Goal: Information Seeking & Learning: Learn about a topic

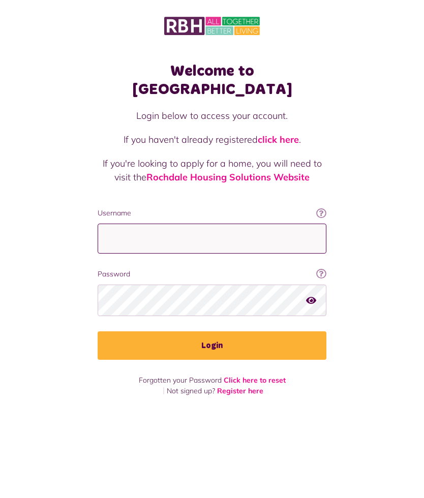
click at [218, 224] on input "Username" at bounding box center [212, 239] width 229 height 30
type input "**********"
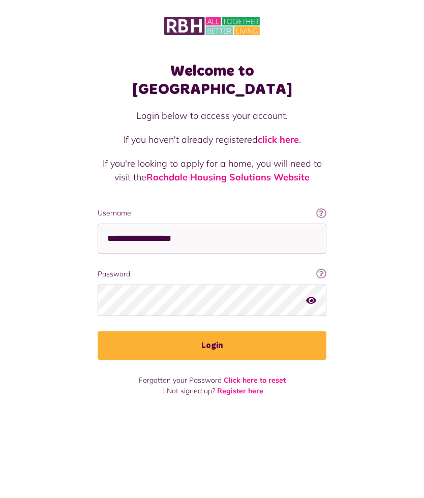
click at [257, 333] on button "Login" at bounding box center [212, 346] width 229 height 28
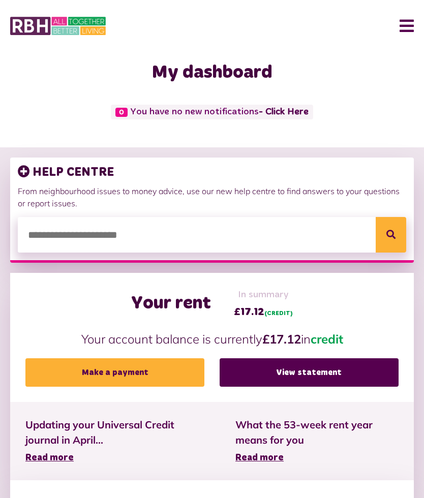
click at [372, 418] on span "What the 53-week rent year means for you" at bounding box center [316, 433] width 163 height 31
click at [132, 233] on input "search" at bounding box center [212, 235] width 389 height 36
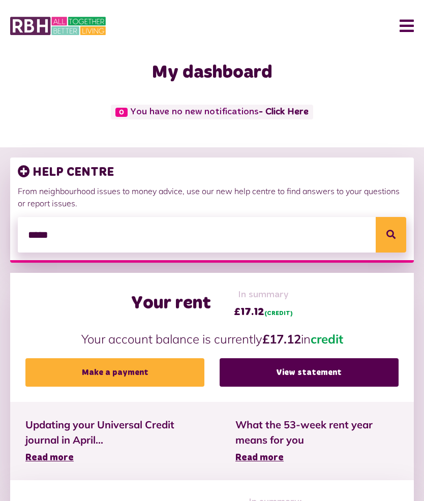
type input "*****"
click at [384, 232] on button "Search" at bounding box center [391, 235] width 31 height 36
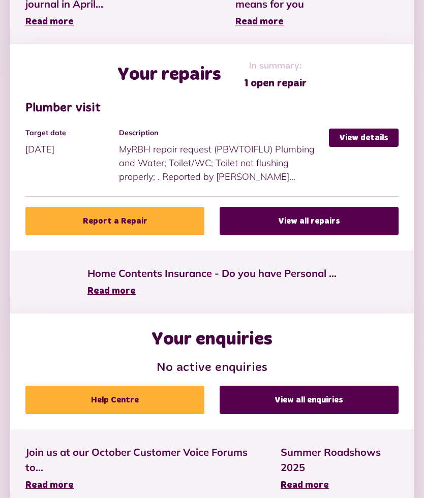
scroll to position [453, 0]
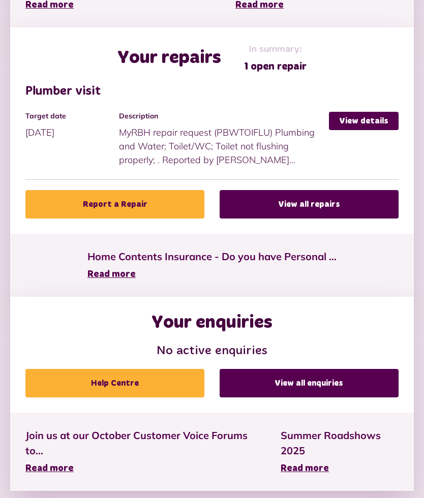
click at [172, 383] on link "Help Centre" at bounding box center [114, 383] width 179 height 28
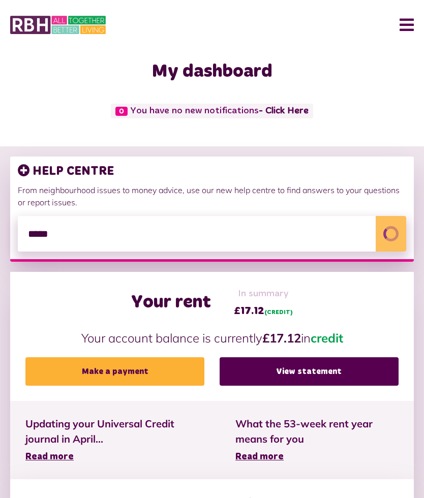
scroll to position [0, 0]
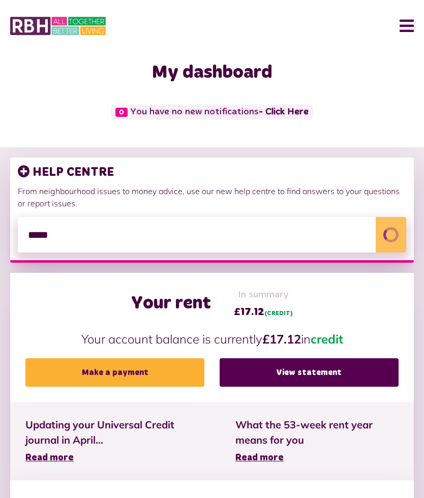
click at [399, 33] on button "Menu" at bounding box center [403, 26] width 22 height 32
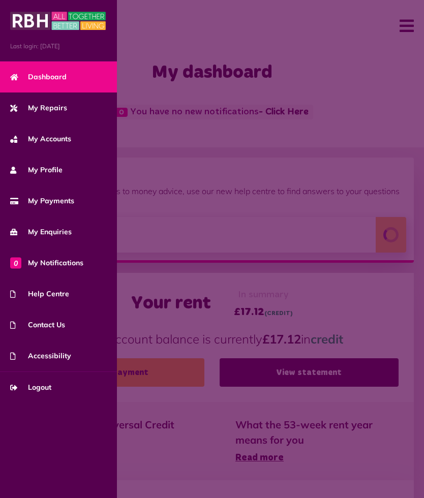
click at [37, 244] on link "My Enquiries" at bounding box center [58, 232] width 117 height 31
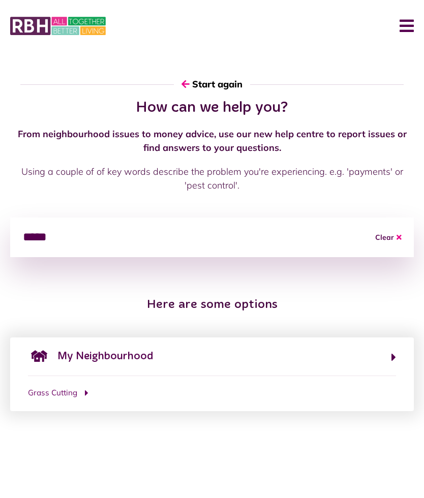
click at [77, 397] on span "Grass Cutting" at bounding box center [52, 394] width 49 height 12
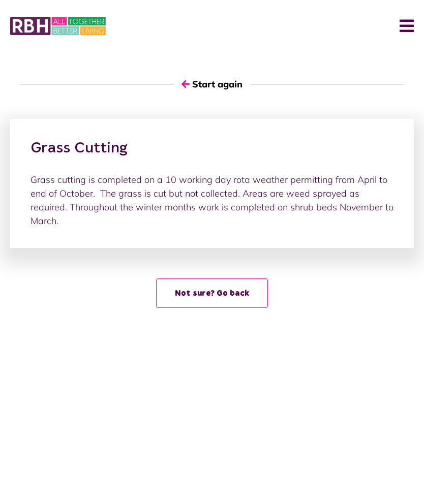
click at [221, 85] on button "Start again" at bounding box center [212, 84] width 76 height 29
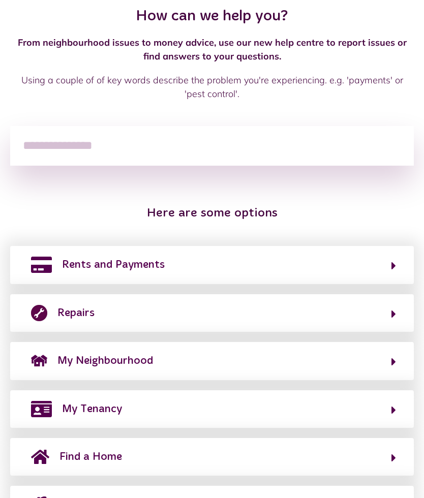
scroll to position [105, 0]
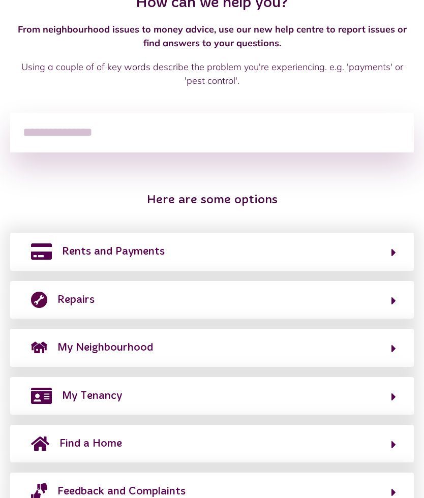
click at [304, 345] on button "My Neighbourhood" at bounding box center [212, 347] width 368 height 17
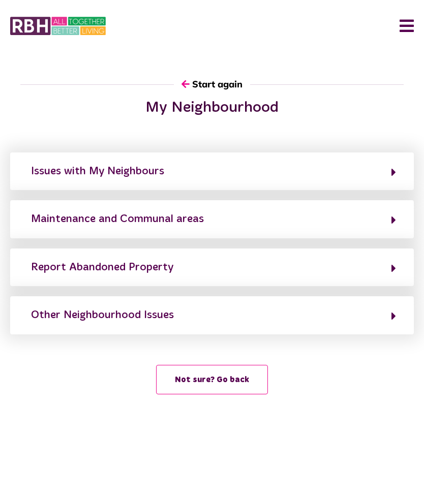
scroll to position [0, 0]
click at [351, 222] on button "Maintenance and Communal areas" at bounding box center [212, 219] width 368 height 17
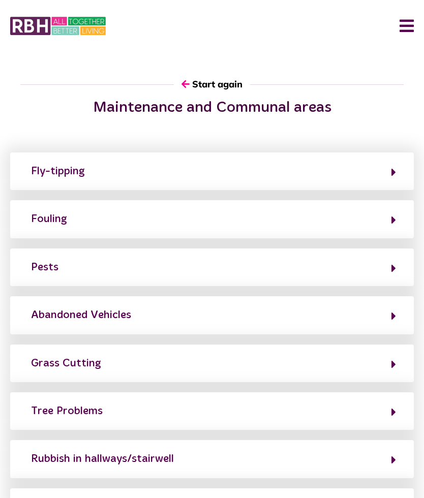
click at [343, 362] on button "Grass Cutting" at bounding box center [212, 363] width 368 height 17
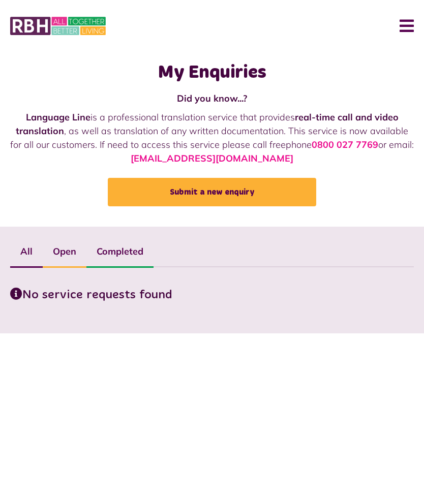
click at [62, 253] on label "Open" at bounding box center [65, 251] width 44 height 29
click at [133, 256] on label "Completed" at bounding box center [119, 251] width 67 height 29
click at [268, 194] on link "Submit a new enquiry" at bounding box center [212, 192] width 209 height 28
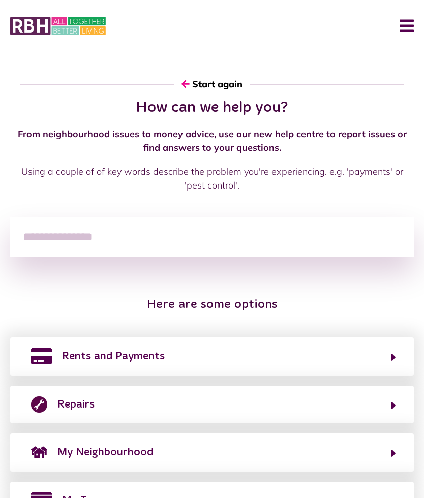
click at [70, 229] on input "search" at bounding box center [212, 238] width 404 height 40
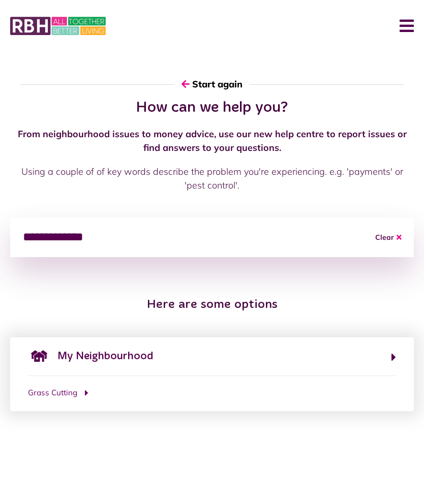
type input "**********"
click at [363, 290] on div "Here are some options" at bounding box center [212, 305] width 424 height 35
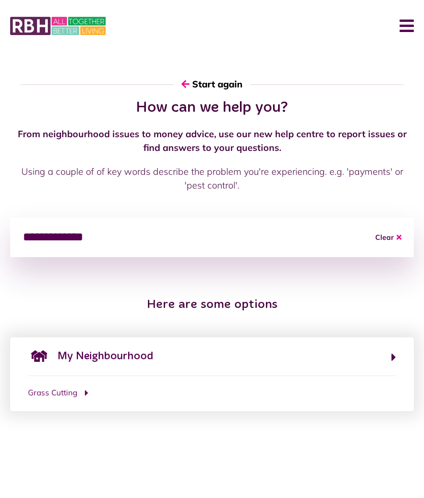
click at [255, 311] on h3 "Here are some options" at bounding box center [212, 305] width 404 height 15
click at [54, 396] on span "Grass Cutting" at bounding box center [52, 394] width 49 height 12
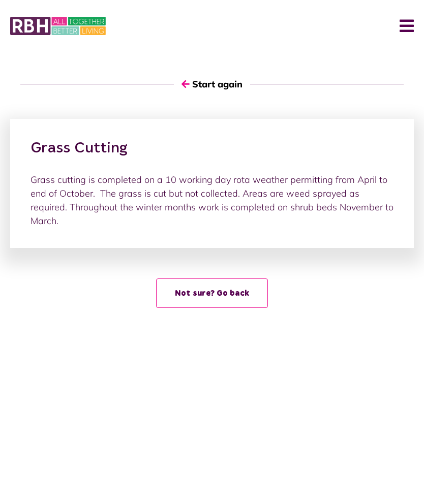
click at [235, 279] on button "Not sure? Go back" at bounding box center [212, 293] width 112 height 29
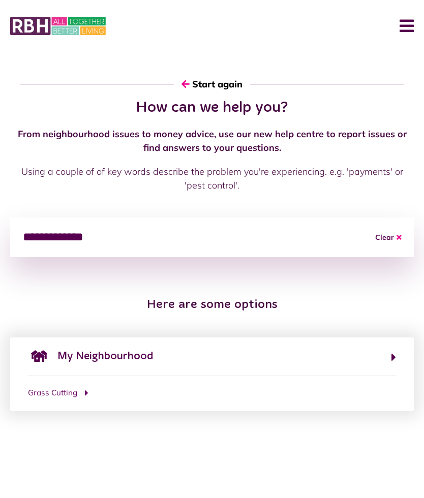
click at [410, 26] on button "Menu" at bounding box center [403, 26] width 22 height 32
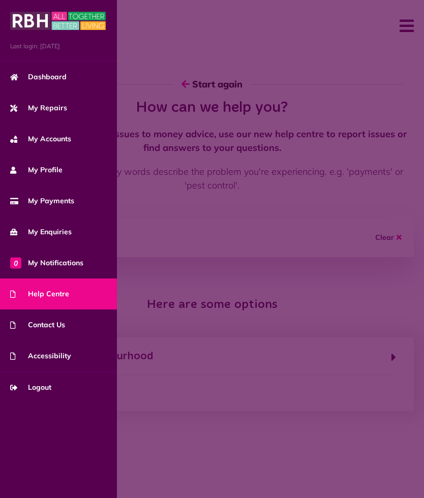
click at [69, 269] on link "0 My Notifications" at bounding box center [58, 263] width 117 height 31
click at [68, 305] on link "Help Centre" at bounding box center [58, 294] width 117 height 31
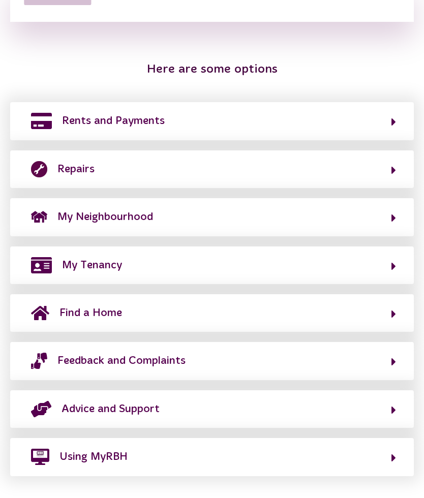
click at [363, 262] on button "My Tenancy" at bounding box center [212, 265] width 368 height 17
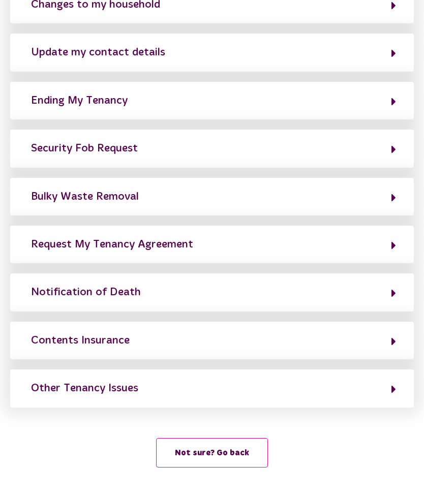
scroll to position [156, 0]
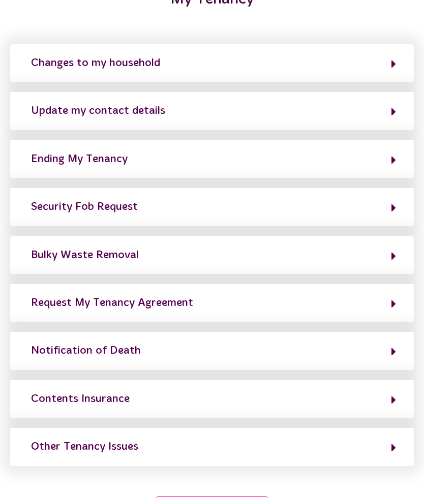
click at [362, 438] on button "Other Tenancy Issues" at bounding box center [212, 446] width 368 height 17
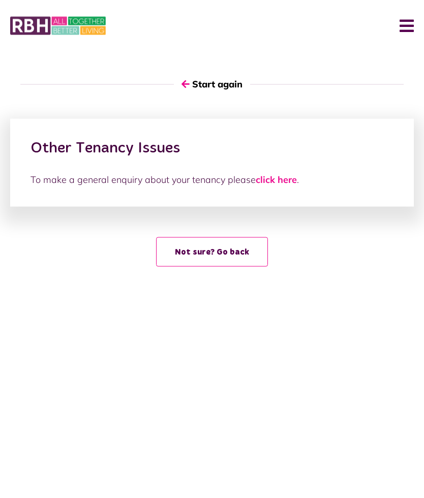
scroll to position [0, 0]
click at [402, 26] on button "Menu" at bounding box center [403, 26] width 22 height 32
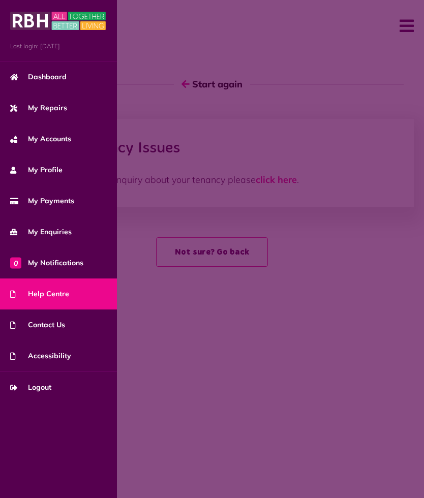
click at [54, 82] on span "Dashboard" at bounding box center [38, 77] width 56 height 11
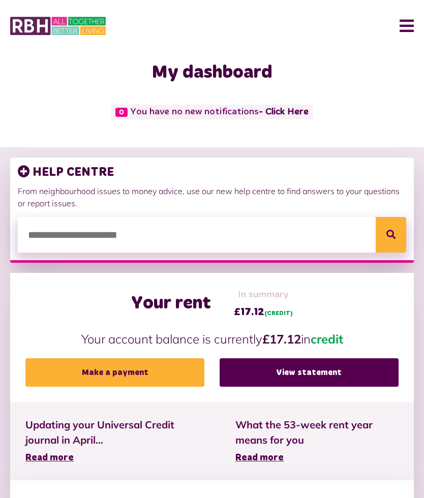
click at [79, 234] on input "search" at bounding box center [212, 235] width 389 height 36
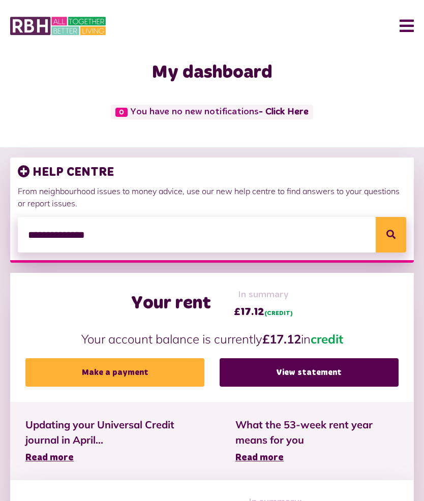
type input "**********"
click at [389, 248] on button "Search" at bounding box center [391, 235] width 31 height 36
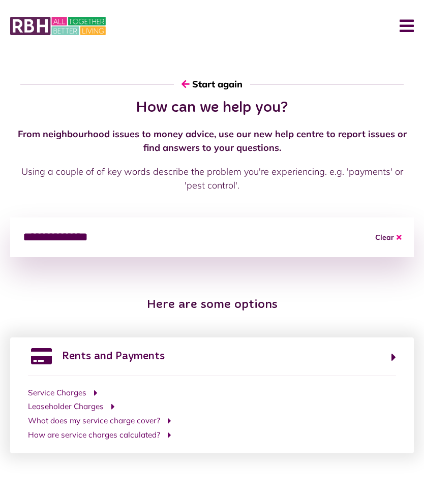
click at [154, 420] on span "What does my service charge cover?" at bounding box center [94, 421] width 132 height 12
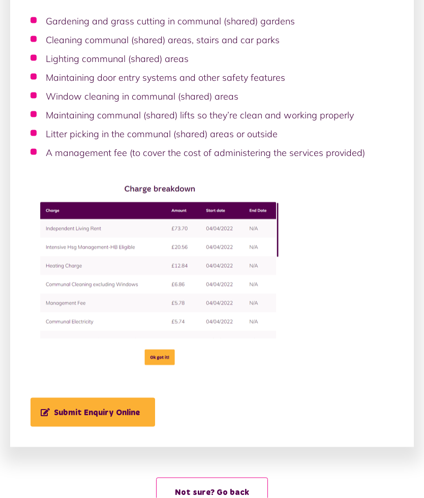
scroll to position [293, 0]
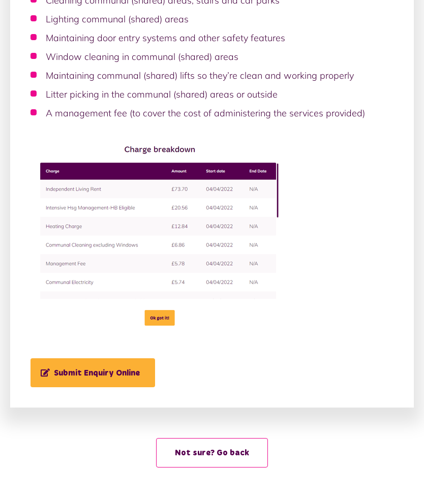
click at [239, 453] on button "Not sure? Go back" at bounding box center [212, 452] width 112 height 29
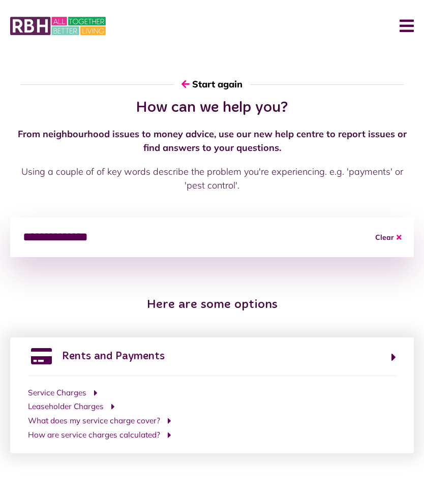
scroll to position [0, 0]
